Goal: Task Accomplishment & Management: Use online tool/utility

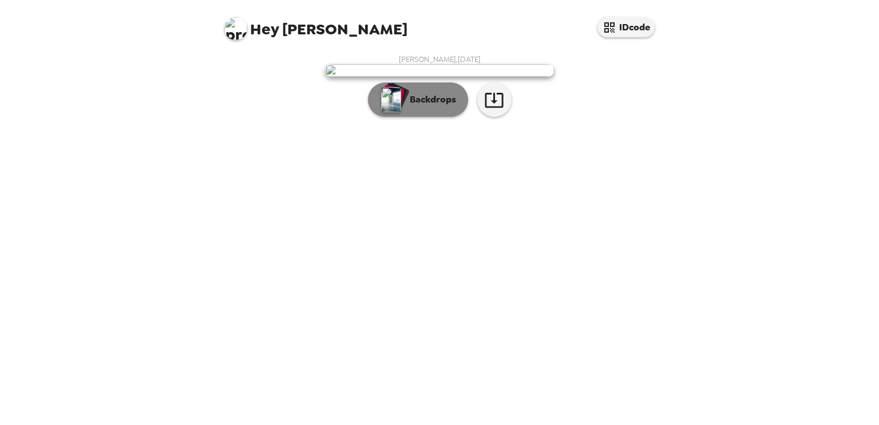
click at [432, 106] on p "Backdrops" at bounding box center [430, 100] width 52 height 14
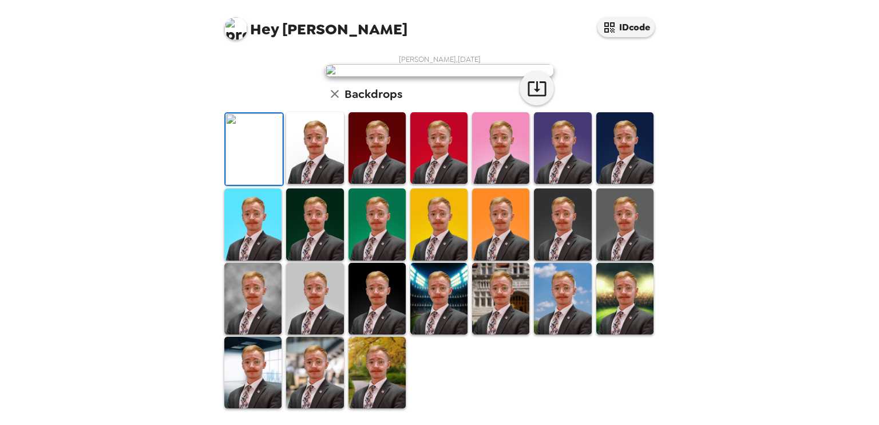
click at [380, 184] on img at bounding box center [376, 148] width 57 height 72
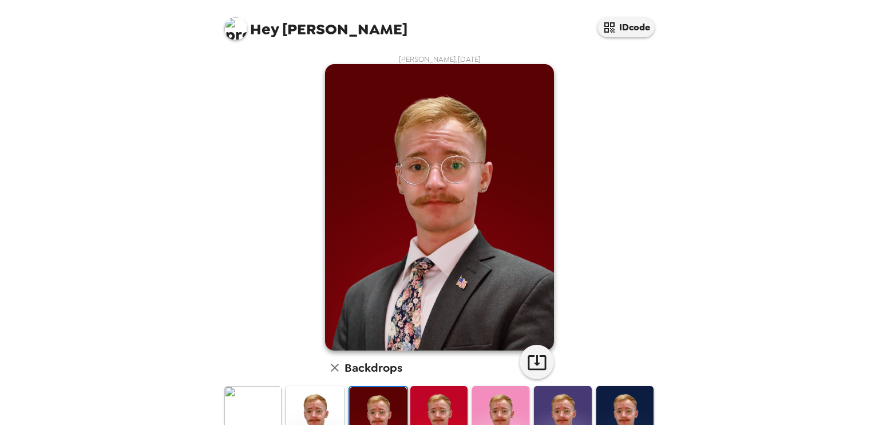
click at [434, 405] on img at bounding box center [438, 422] width 57 height 72
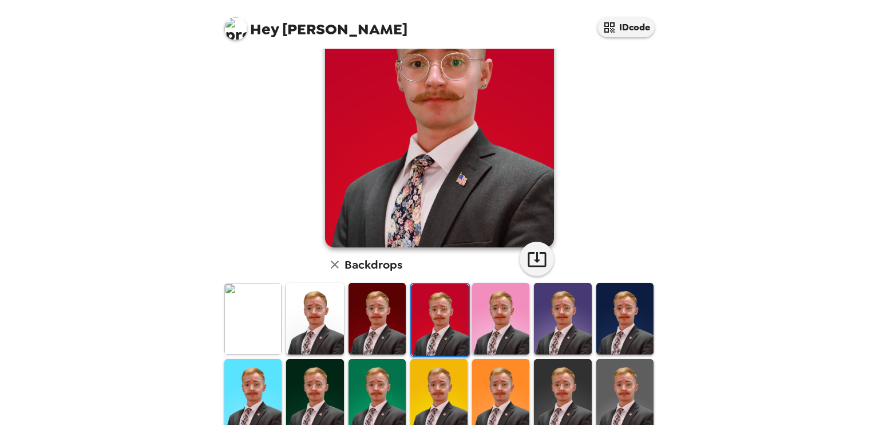
scroll to position [105, 0]
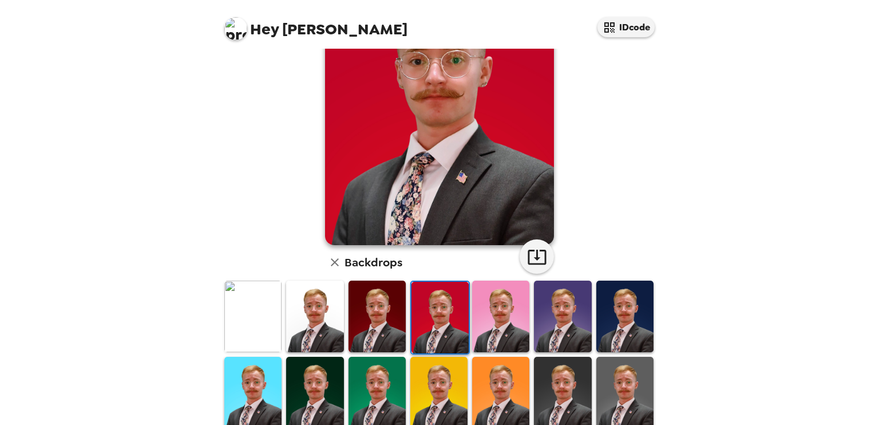
click at [549, 324] on img at bounding box center [562, 316] width 57 height 72
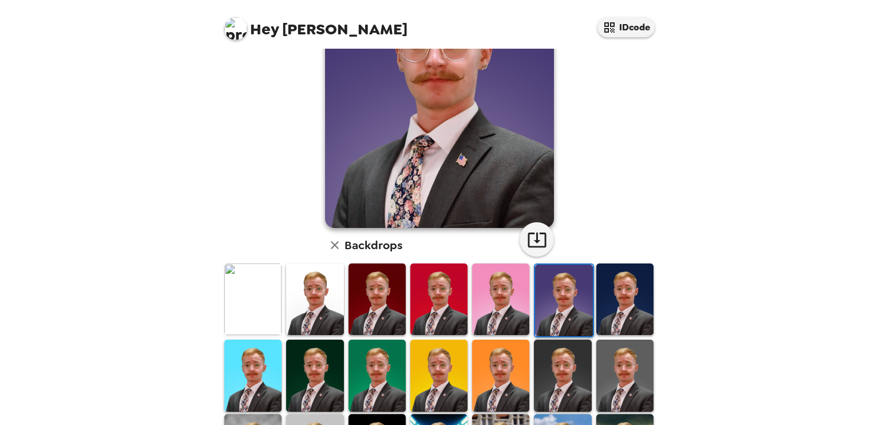
scroll to position [123, 0]
click at [612, 295] on img at bounding box center [624, 299] width 57 height 72
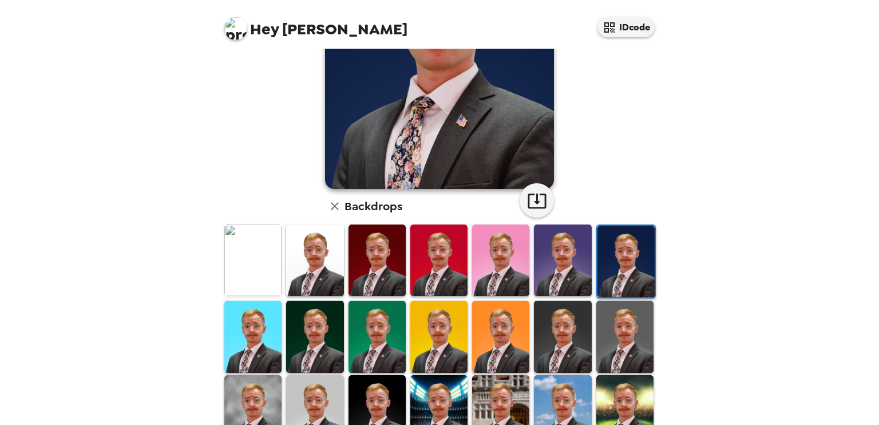
scroll to position [162, 0]
click at [634, 325] on img at bounding box center [624, 336] width 57 height 72
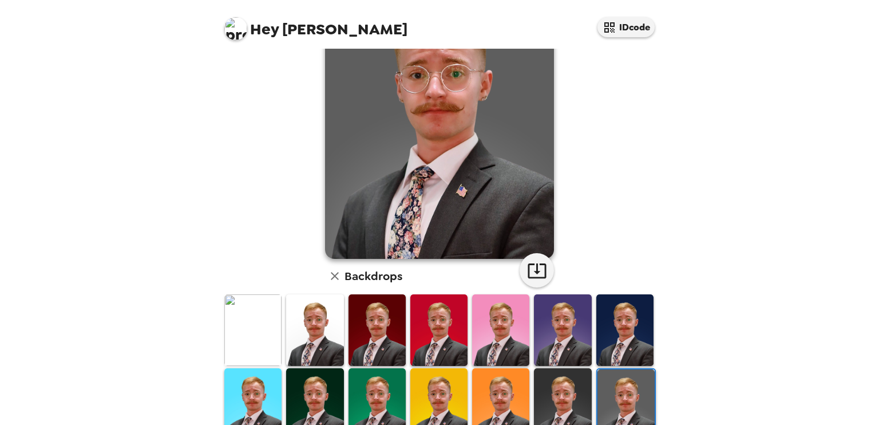
scroll to position [86, 0]
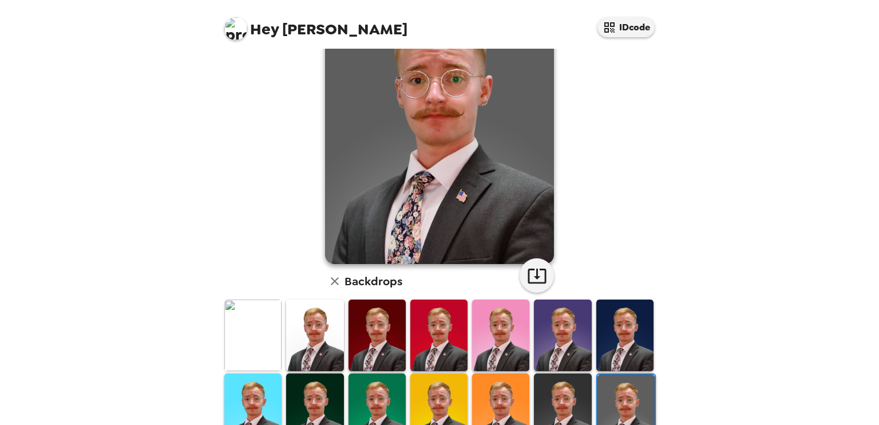
click at [562, 338] on img at bounding box center [562, 335] width 57 height 72
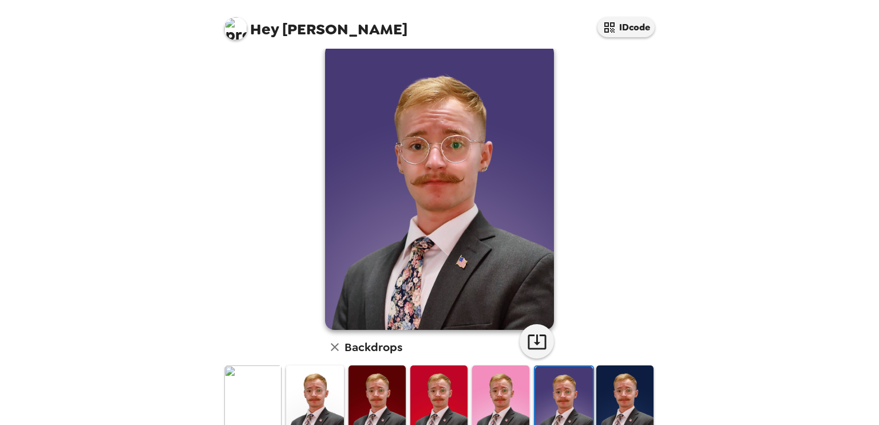
scroll to position [21, 0]
click at [617, 373] on img at bounding box center [624, 401] width 57 height 72
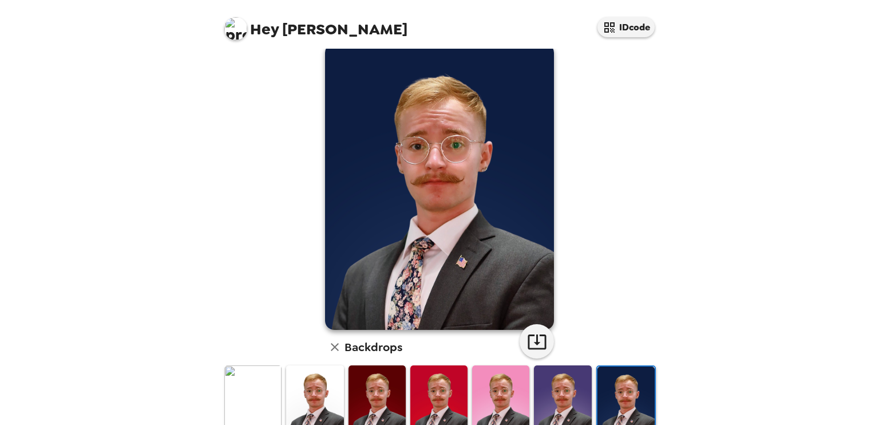
click at [558, 379] on img at bounding box center [562, 401] width 57 height 72
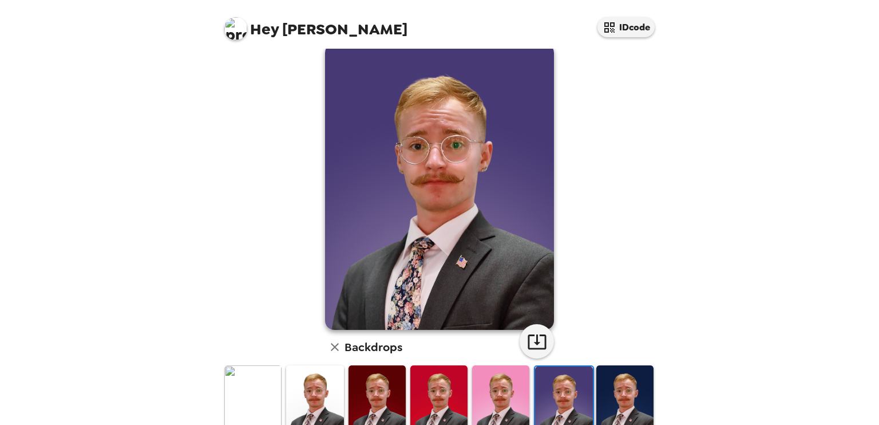
click at [616, 378] on img at bounding box center [624, 401] width 57 height 72
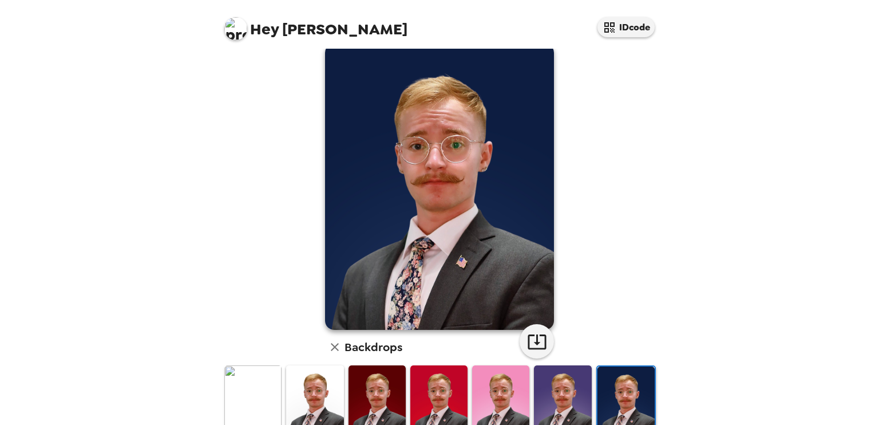
click at [574, 385] on img at bounding box center [562, 401] width 57 height 72
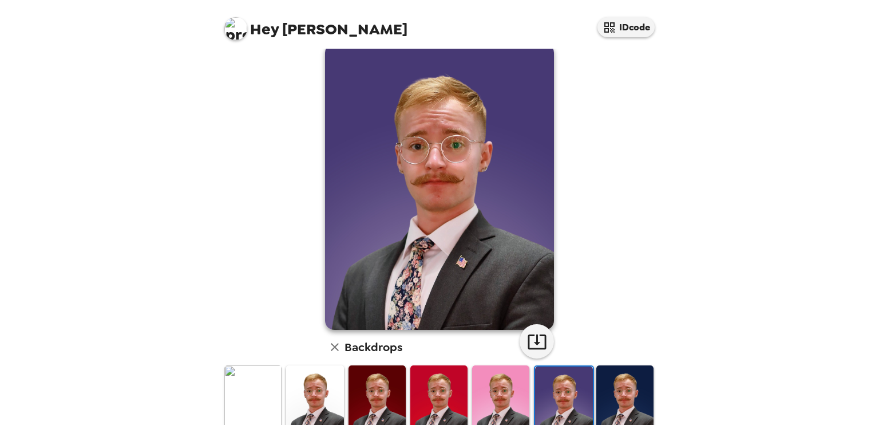
click at [623, 382] on img at bounding box center [624, 401] width 57 height 72
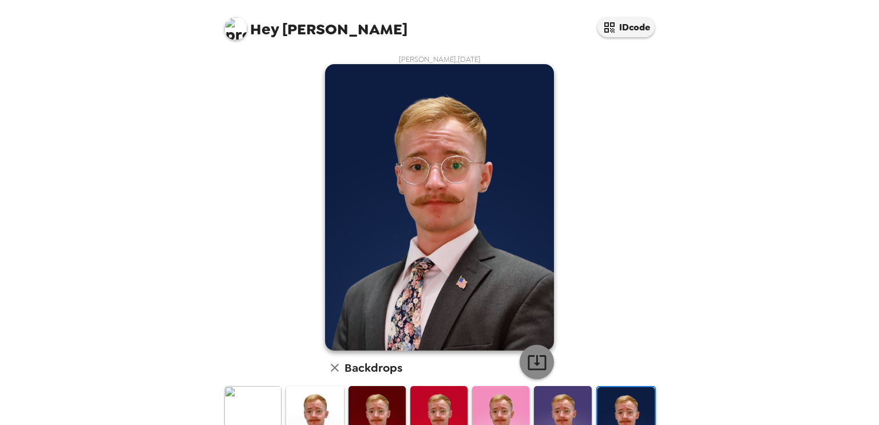
scroll to position [0, 0]
click at [569, 403] on img at bounding box center [562, 422] width 57 height 72
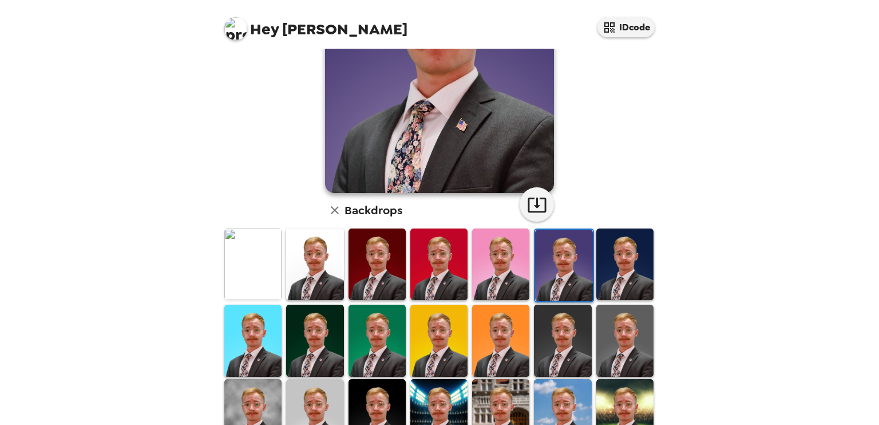
scroll to position [158, 0]
click at [256, 338] on img at bounding box center [252, 340] width 57 height 72
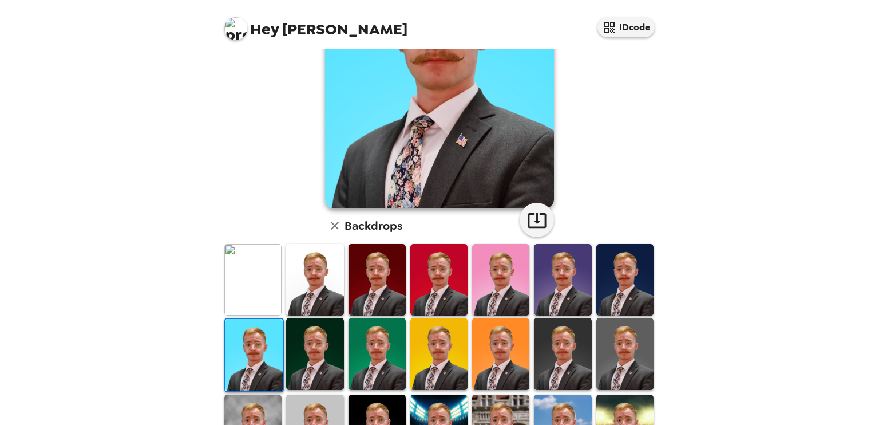
scroll to position [142, 0]
click at [374, 352] on img at bounding box center [376, 354] width 57 height 72
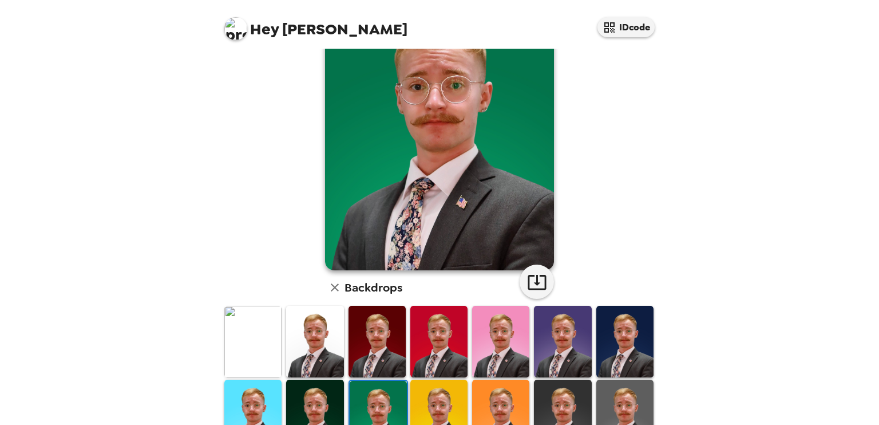
scroll to position [81, 0]
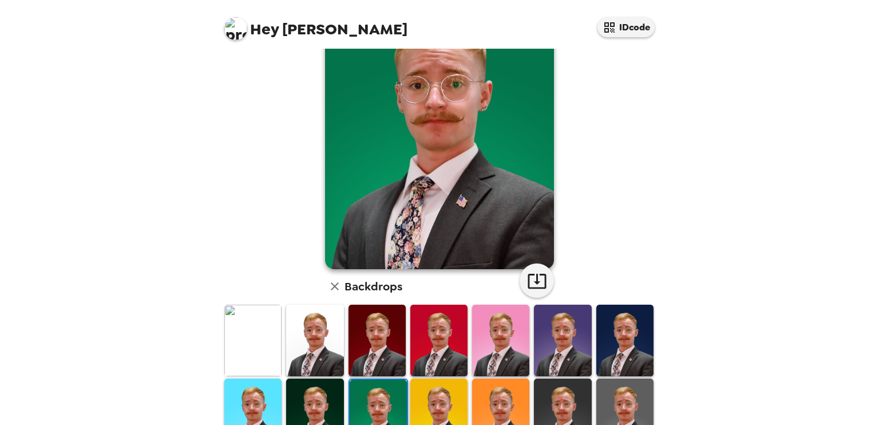
click at [620, 332] on img at bounding box center [624, 340] width 57 height 72
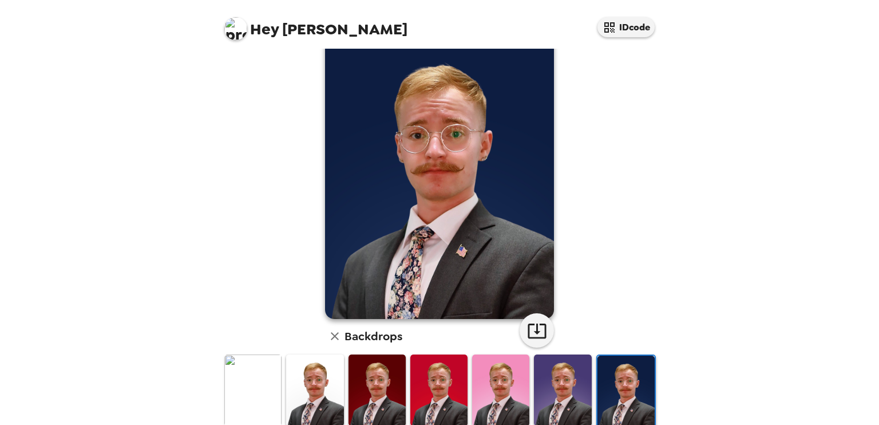
scroll to position [31, 0]
click at [566, 376] on img at bounding box center [562, 391] width 57 height 72
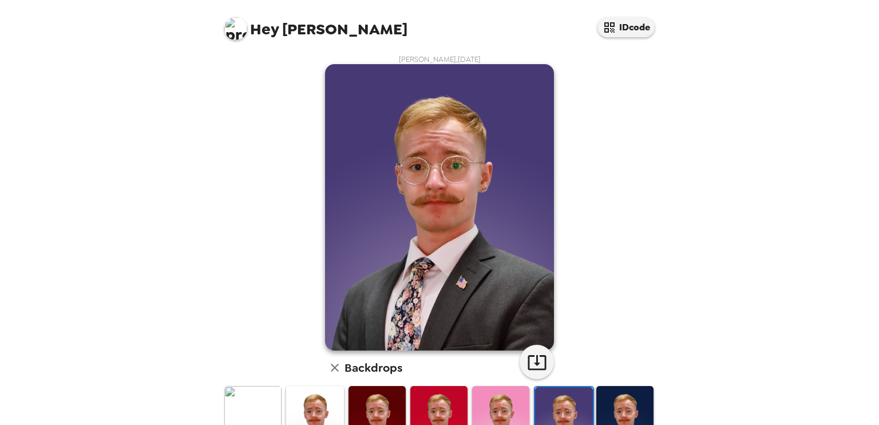
scroll to position [0, 0]
click at [626, 394] on img at bounding box center [624, 422] width 57 height 72
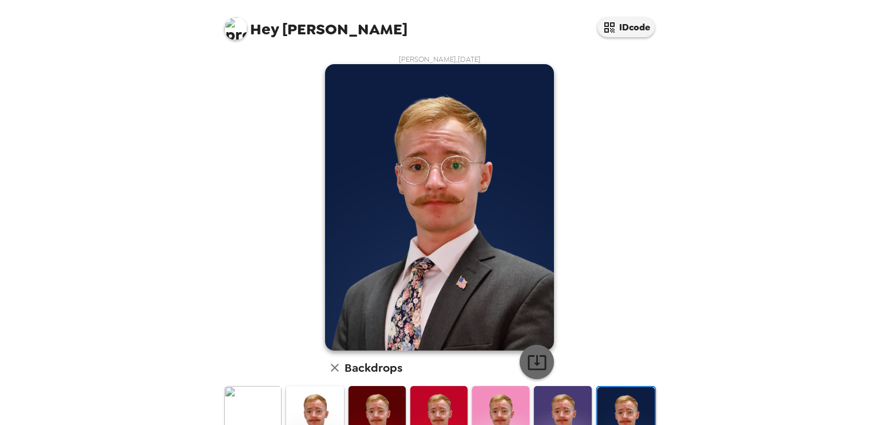
click at [527, 366] on icon "button" at bounding box center [537, 362] width 20 height 20
